Goal: Task Accomplishment & Management: Manage account settings

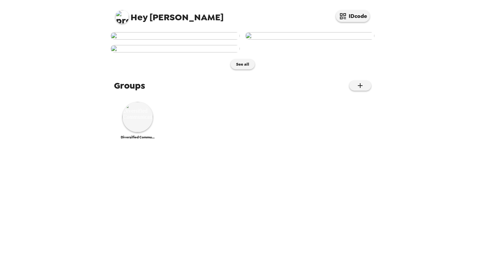
scroll to position [183, 0]
click at [137, 132] on img at bounding box center [137, 117] width 30 height 30
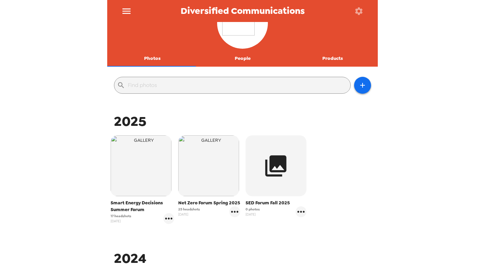
scroll to position [68, 0]
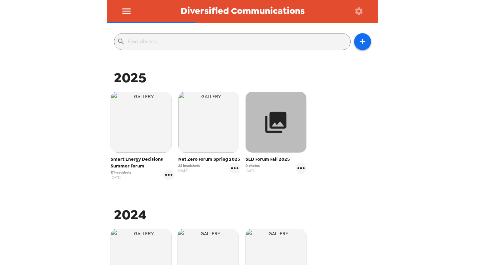
click at [283, 139] on button "button" at bounding box center [275, 122] width 61 height 61
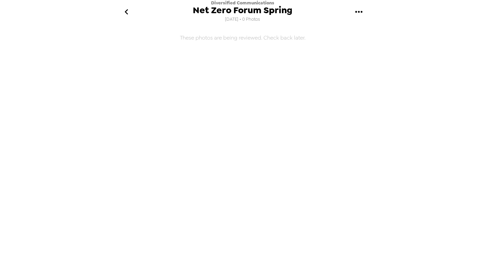
click at [358, 14] on icon "gallery menu" at bounding box center [358, 11] width 11 height 11
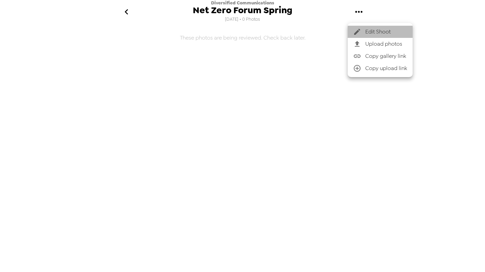
click at [382, 31] on span "Edit Shoot" at bounding box center [386, 32] width 42 height 8
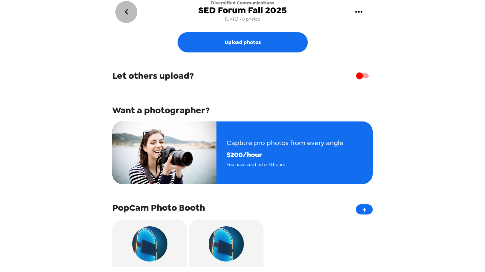
click at [127, 12] on icon "go back" at bounding box center [126, 11] width 11 height 11
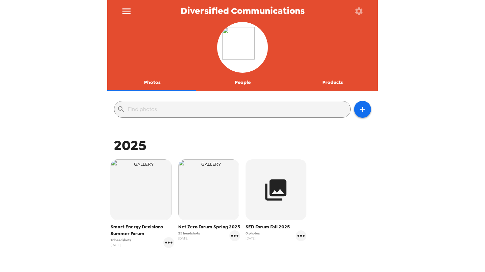
click at [328, 79] on button "Products" at bounding box center [332, 82] width 90 height 16
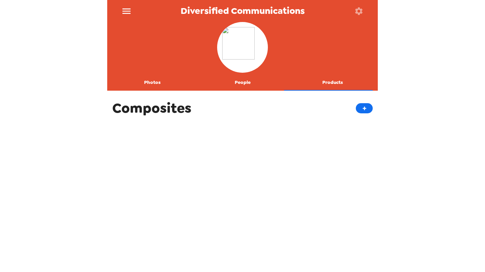
click at [248, 80] on button "People" at bounding box center [242, 82] width 90 height 16
